Goal: Information Seeking & Learning: Learn about a topic

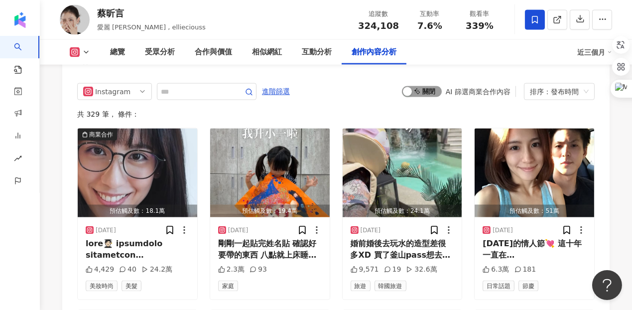
click at [438, 86] on span "啟動 關閉" at bounding box center [422, 91] width 40 height 11
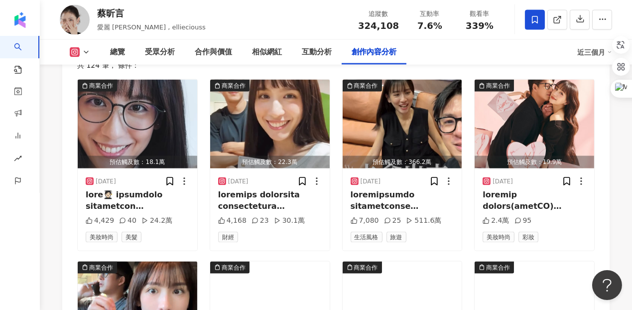
scroll to position [3173, 0]
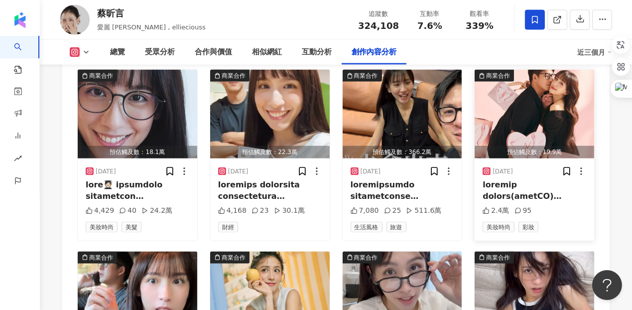
click at [513, 179] on div at bounding box center [534, 190] width 104 height 22
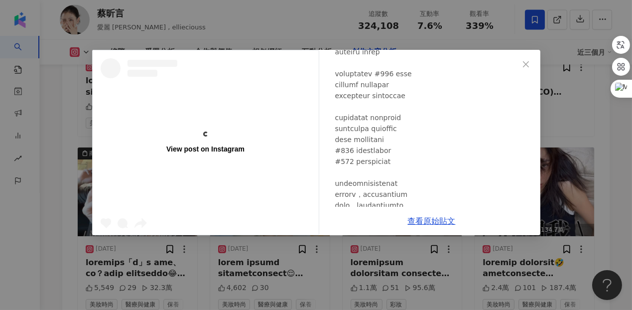
scroll to position [213, 0]
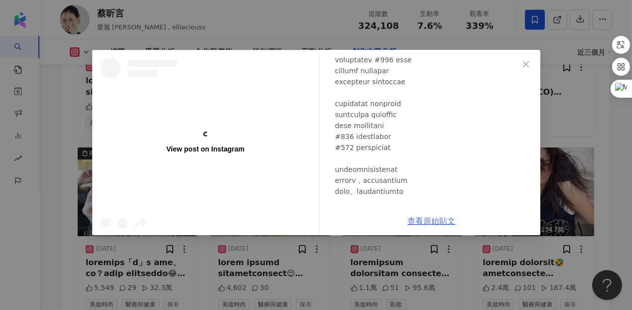
click at [419, 223] on link "查看原始貼文" at bounding box center [432, 220] width 48 height 9
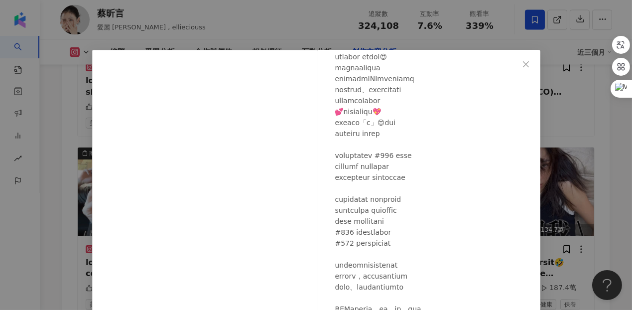
scroll to position [117, 0]
click at [523, 58] on button "Close" at bounding box center [526, 64] width 20 height 20
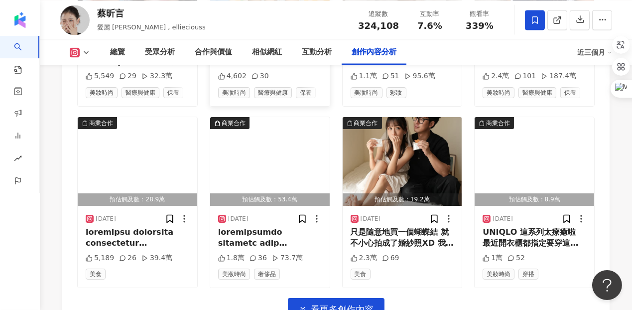
scroll to position [3495, 0]
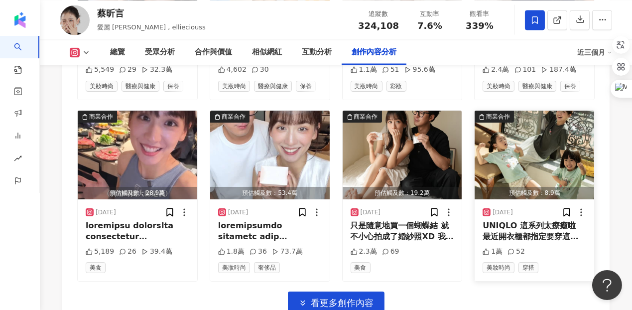
click at [526, 220] on div "UNIQLO 這系列太療癒啦 最近開衣櫃都指定要穿這些小可愛 這樣穿母女裝我也有回春的感覺😚 [PERSON_NAME] x JOKE [PERSON_NAM…" at bounding box center [534, 231] width 104 height 22
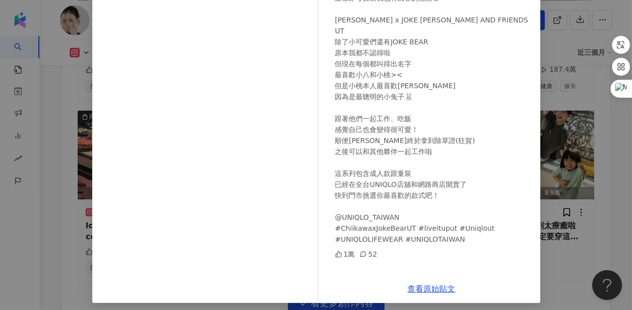
scroll to position [134, 0]
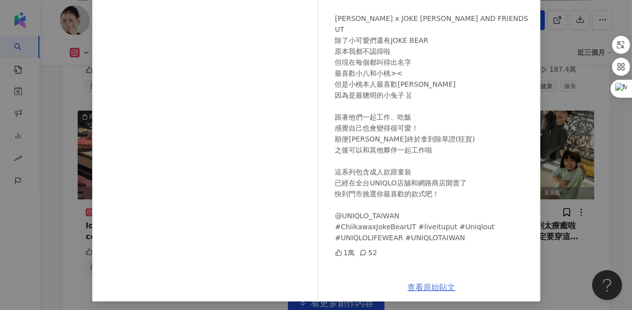
click at [424, 289] on link "查看原始貼文" at bounding box center [432, 286] width 48 height 9
click at [569, 121] on div "蔡昕言 2025/7/8 UNIQLO 這系列太療癒啦 最近開衣櫃都指定要穿這些小可愛 這樣穿母女裝我也有回春的感覺😚 CHIIKAWA x JOKE BEA…" at bounding box center [316, 155] width 632 height 310
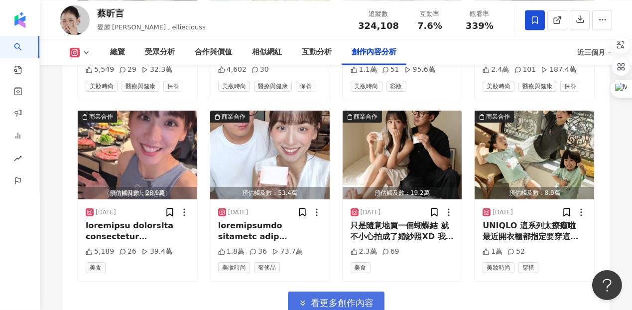
click at [327, 297] on span "看更多創作內容" at bounding box center [342, 302] width 63 height 11
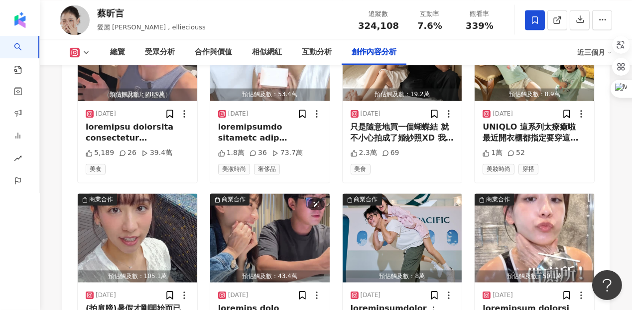
scroll to position [3652, 0]
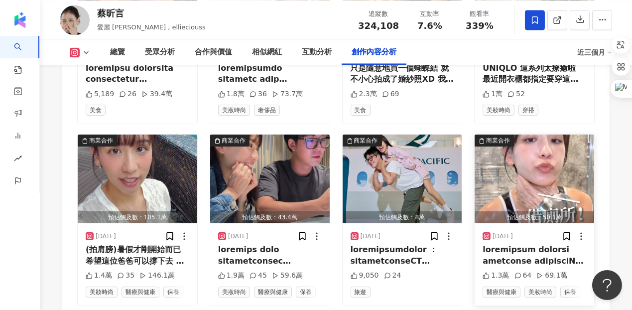
click at [491, 244] on div at bounding box center [534, 255] width 104 height 22
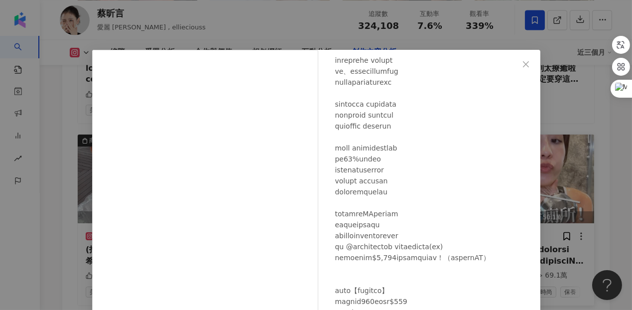
scroll to position [255, 0]
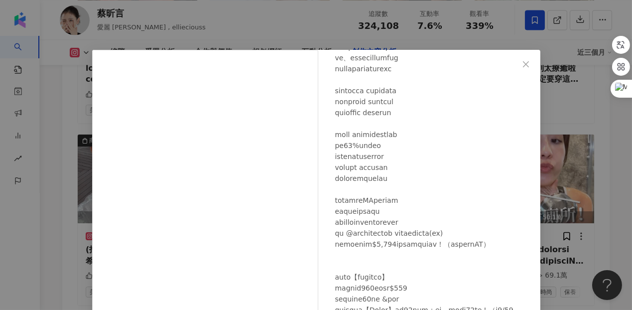
click at [550, 222] on div "蔡昕言 2025/7/1 1.3萬 64 69.1萬 查看原始貼文" at bounding box center [316, 155] width 632 height 310
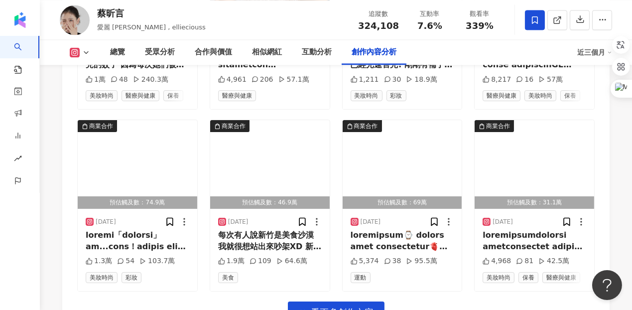
scroll to position [4030, 0]
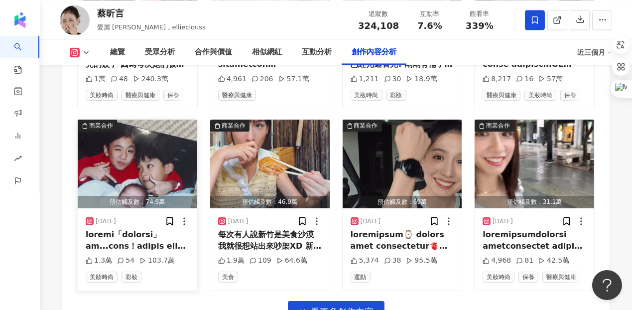
click at [154, 229] on div at bounding box center [138, 240] width 104 height 22
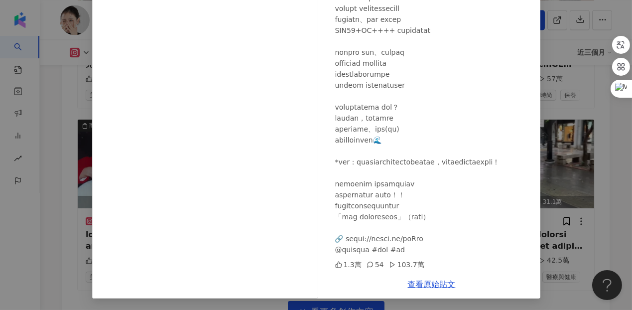
scroll to position [136, 0]
click at [427, 286] on link "查看原始貼文" at bounding box center [432, 284] width 48 height 9
click at [71, 113] on div "蔡昕言 2025/6/3 1.3萬 54 103.7萬 查看原始貼文" at bounding box center [316, 155] width 632 height 310
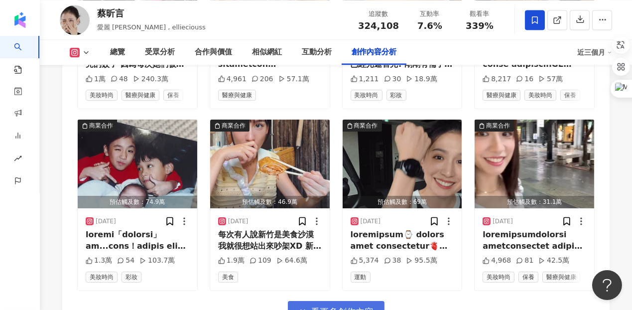
click at [293, 301] on button "看更多創作內容" at bounding box center [336, 312] width 97 height 22
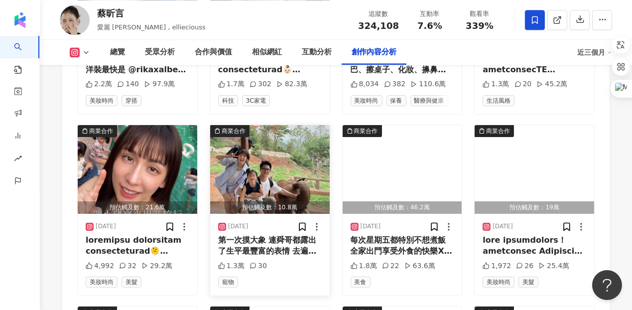
scroll to position [4402, 0]
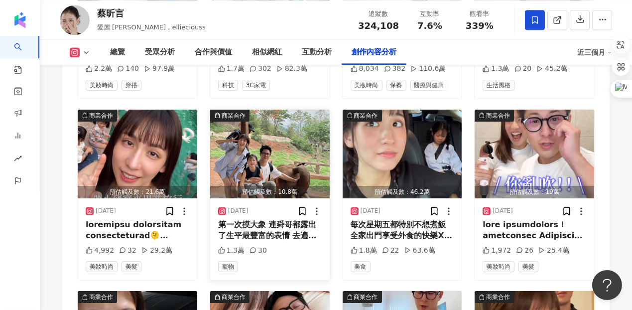
click at [268, 219] on div "第一次摸大象 連舜哥都露出了生平最豐富的表情 去遍了東南亞到動物園、動物咖啡廳 都快要變動物系了(///▽///) 限動很多人私訊問的套裝是 @harper_…" at bounding box center [270, 230] width 104 height 22
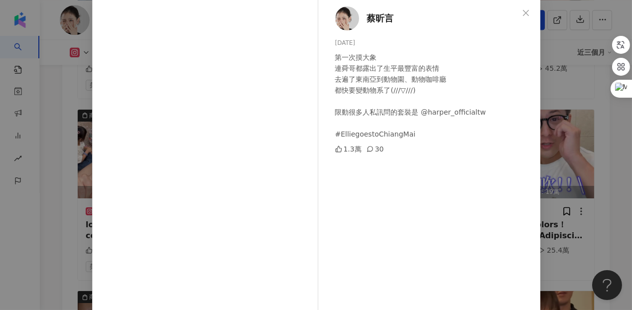
scroll to position [53, 0]
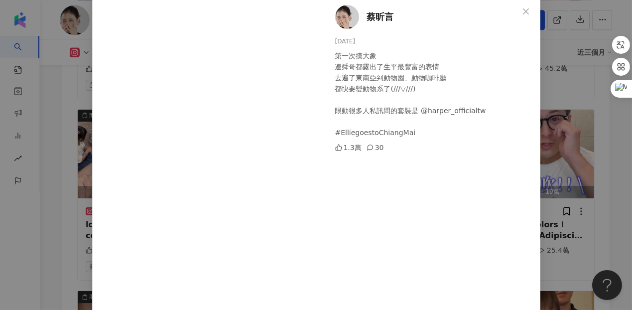
click at [540, 134] on div "蔡昕言 2025/5/3 第一次摸大象 連舜哥都露出了生平最豐富的表情 去遍了東南亞到動物園、動物咖啡廳 都快要變動物系了(///▽///) 限動很多人私訊問…" at bounding box center [316, 155] width 632 height 310
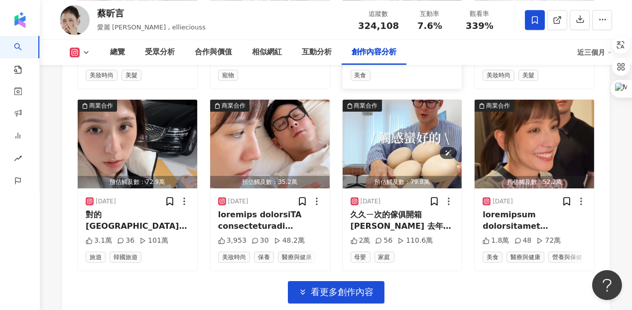
scroll to position [4593, 0]
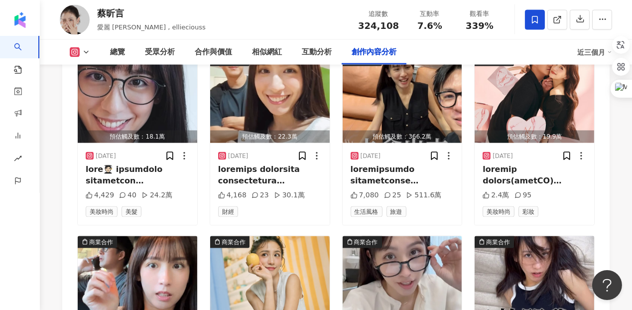
scroll to position [3068, 0]
